Goal: Task Accomplishment & Management: Manage account settings

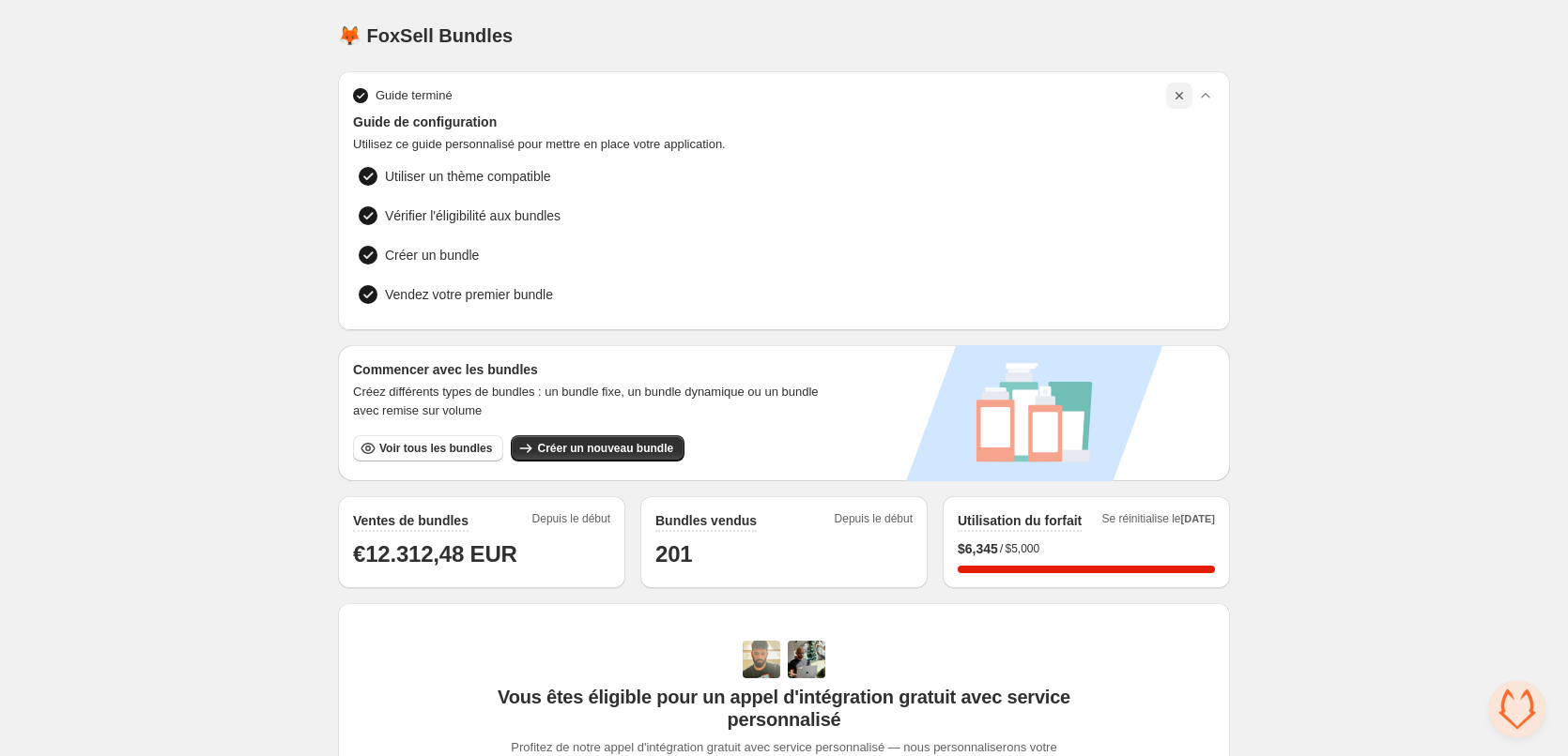
click at [1183, 97] on icon "button" at bounding box center [1180, 96] width 19 height 19
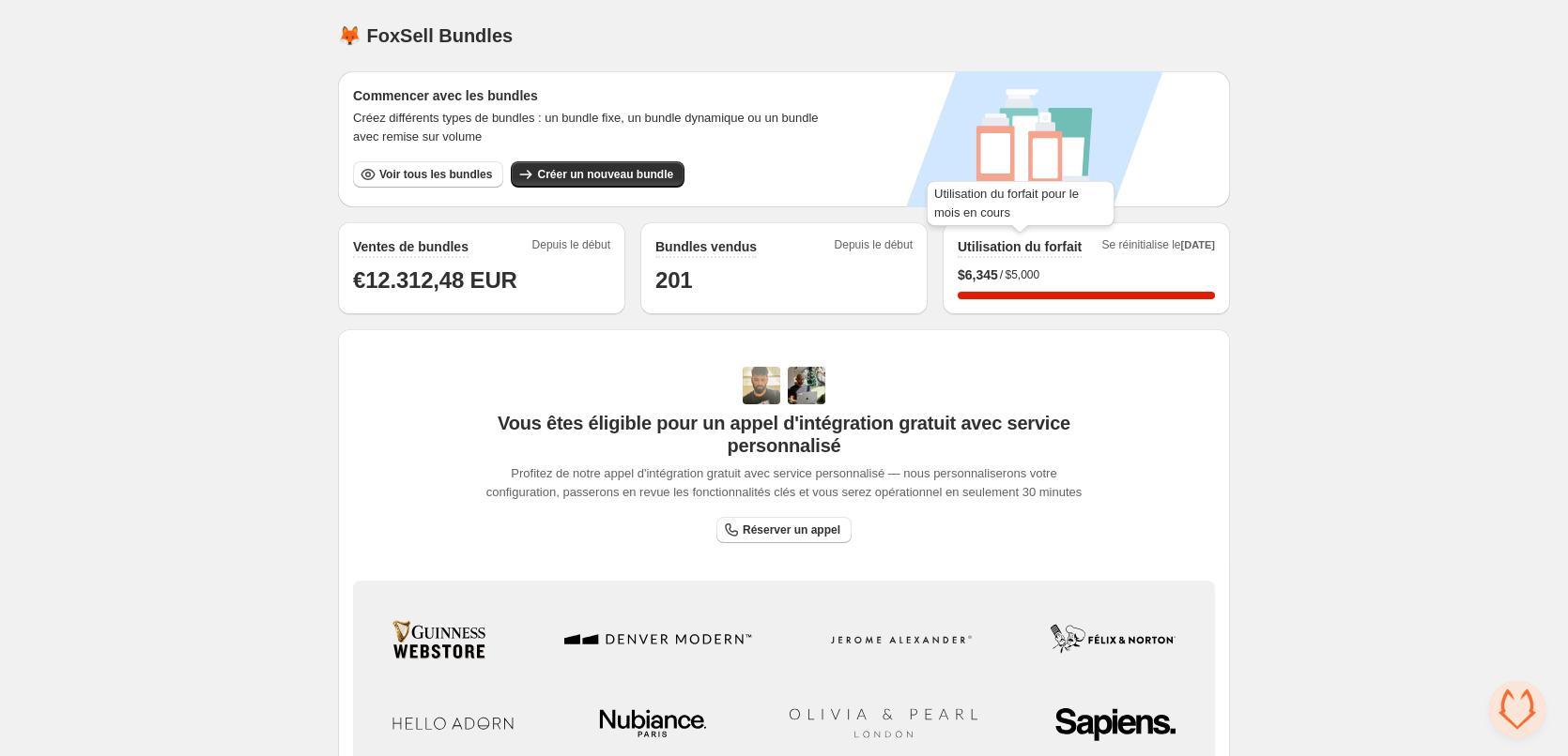
click at [1043, 244] on h2 "Utilisation du forfait" at bounding box center [1020, 247] width 124 height 19
drag, startPoint x: 1015, startPoint y: 275, endPoint x: 1027, endPoint y: 277, distance: 12.2
click at [1027, 277] on span "$5,000" at bounding box center [1022, 275] width 34 height 15
drag, startPoint x: 992, startPoint y: 273, endPoint x: 904, endPoint y: 271, distance: 88.0
click at [904, 271] on div "Ventes de bundles Depuis le début €12.312,48 EUR Bundles vendus Depuis le début…" at bounding box center [784, 269] width 892 height 92
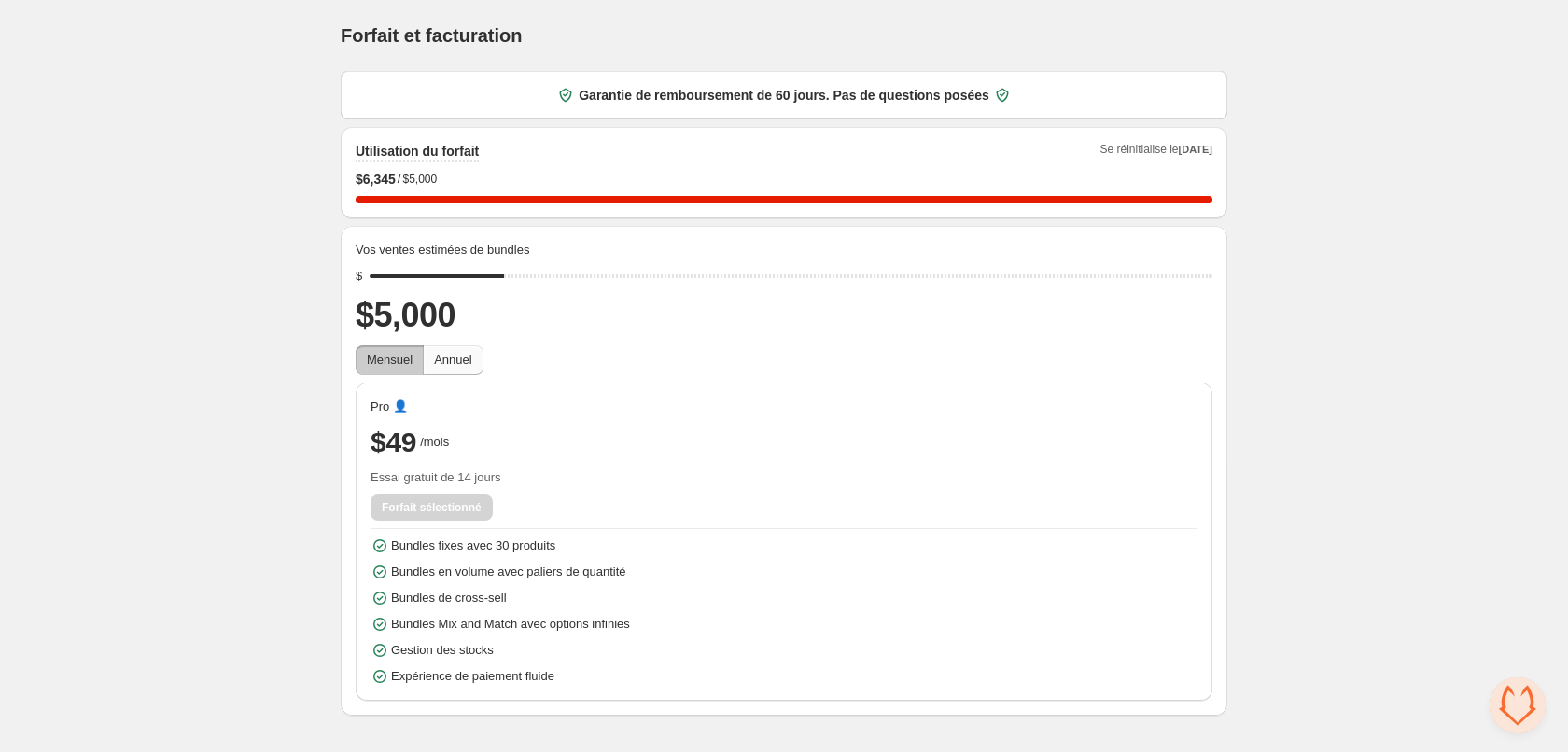
click at [466, 363] on span "Annuel" at bounding box center [452, 359] width 37 height 14
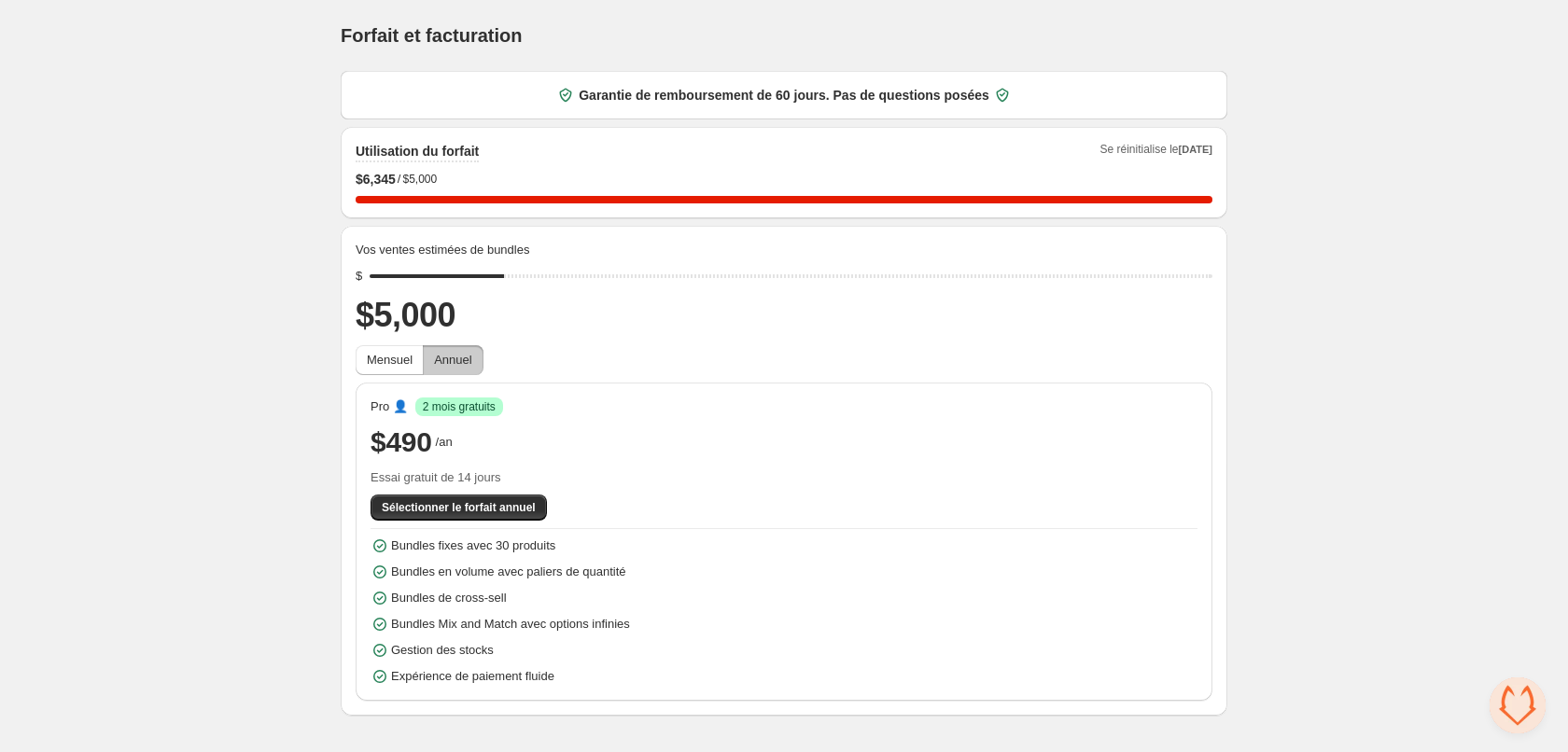
click at [441, 359] on span "Annuel" at bounding box center [452, 359] width 37 height 14
drag, startPoint x: 513, startPoint y: 272, endPoint x: 547, endPoint y: 273, distance: 34.0
type input "****"
click at [547, 273] on input "range" at bounding box center [791, 276] width 843 height 26
